Goal: Check status: Check status

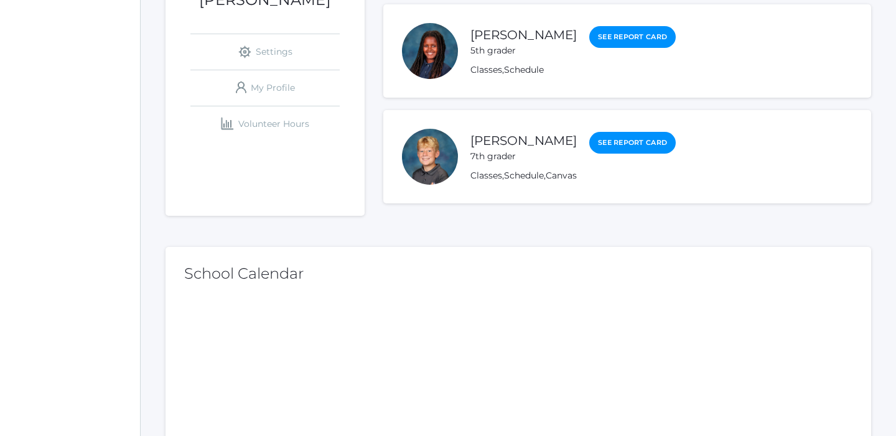
scroll to position [259, 0]
click at [606, 142] on link "See Report Card" at bounding box center [633, 142] width 87 height 22
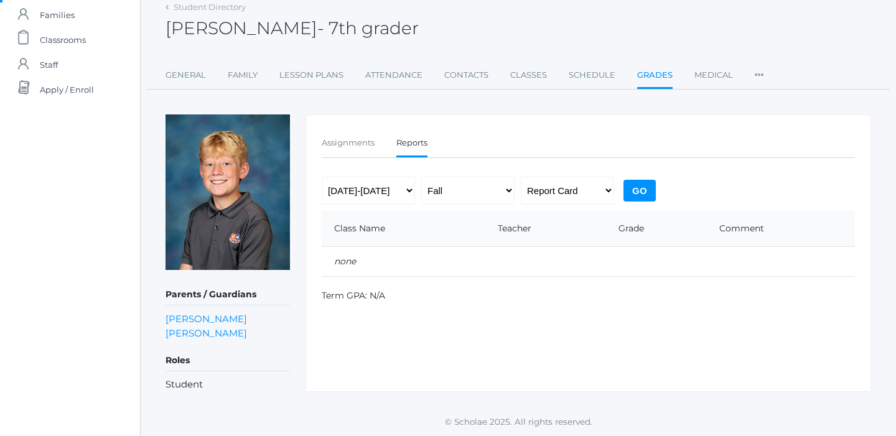
scroll to position [59, 0]
select select "[DATE]-[DATE]"
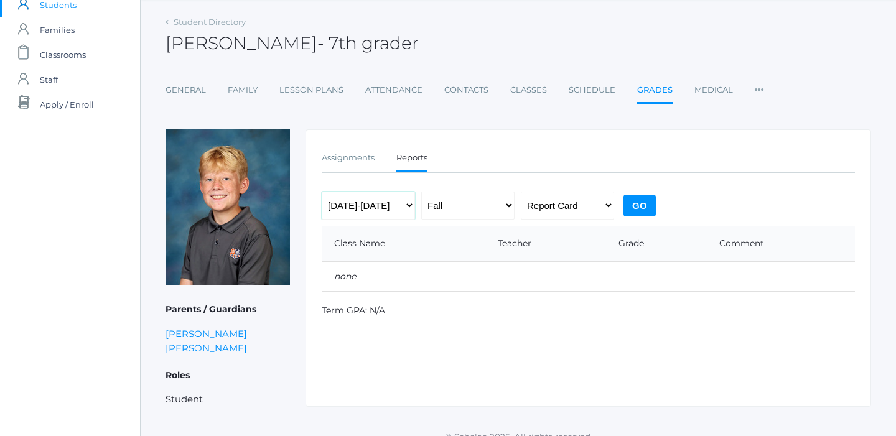
scroll to position [44, 0]
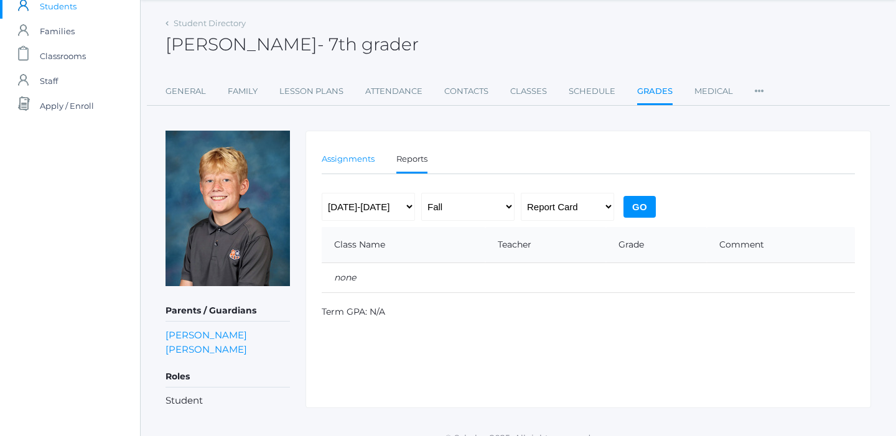
click at [357, 151] on link "Assignments" at bounding box center [348, 159] width 53 height 25
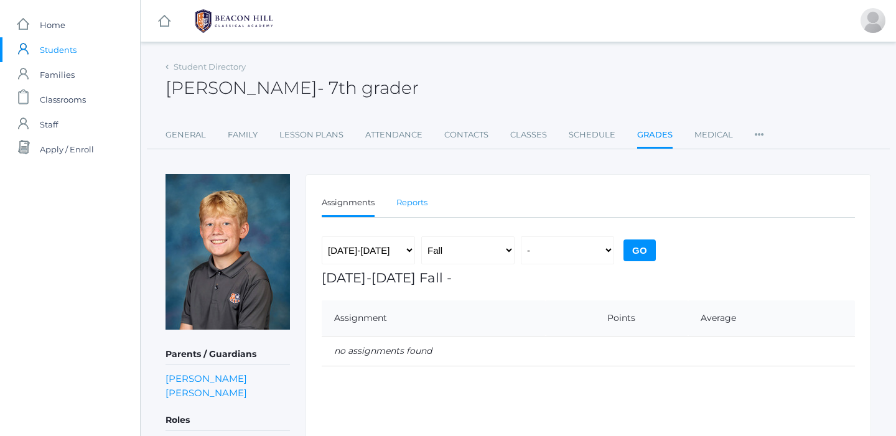
click at [411, 193] on link "Reports" at bounding box center [412, 202] width 31 height 25
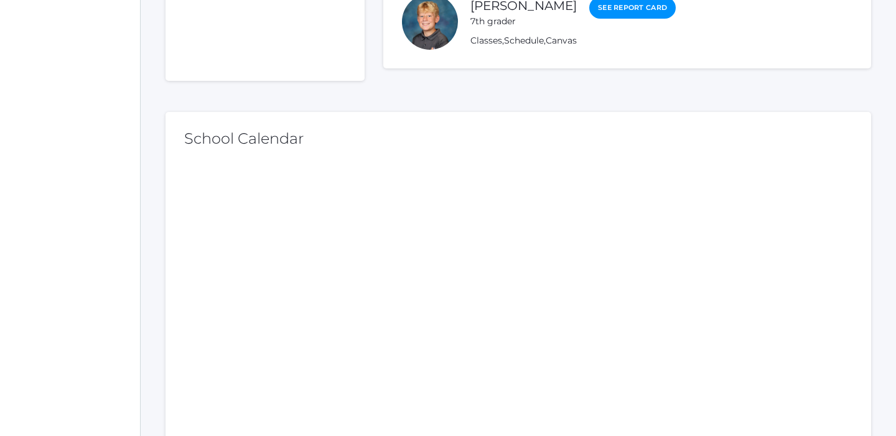
scroll to position [393, 0]
